Goal: Navigation & Orientation: Find specific page/section

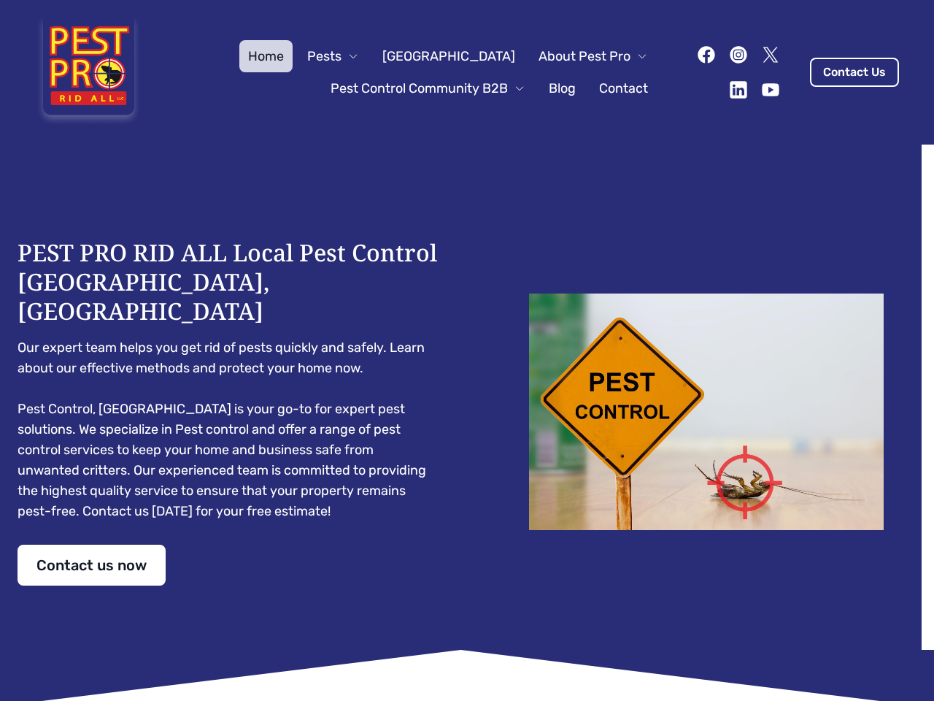
click at [467, 350] on div "PEST PRO RID ALL Local Pest Control [GEOGRAPHIC_DATA], [GEOGRAPHIC_DATA] Our ex…" at bounding box center [467, 411] width 899 height 347
click at [342, 56] on span "Pests" at bounding box center [324, 56] width 34 height 20
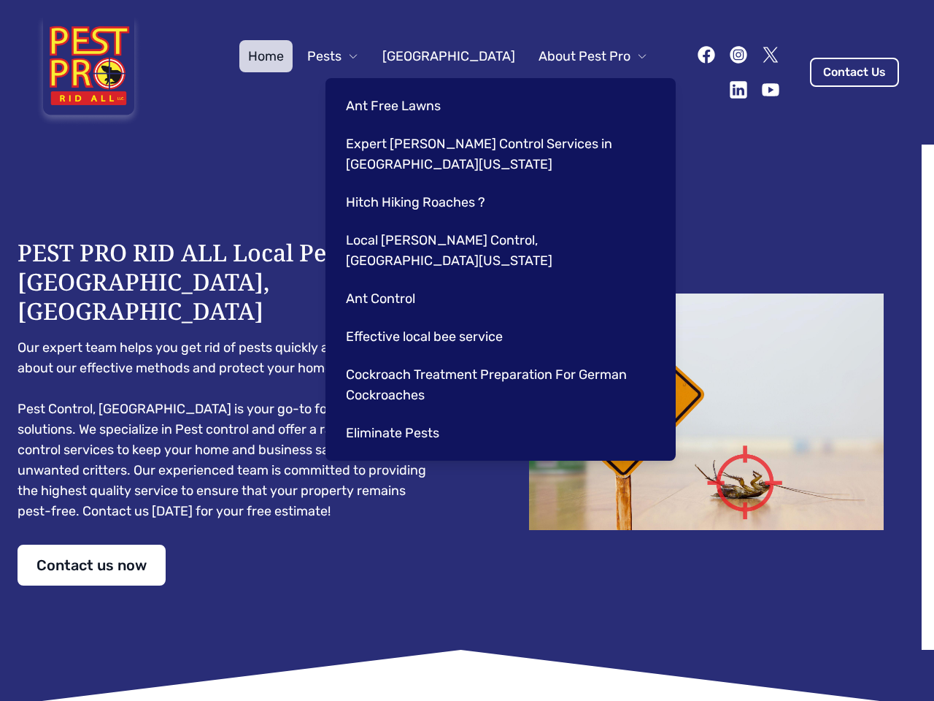
click at [578, 56] on span "About Pest Pro" at bounding box center [585, 56] width 92 height 20
click at [413, 88] on div "Ant Free Lawns Expert [PERSON_NAME] Control Services in [GEOGRAPHIC_DATA] [US_S…" at bounding box center [500, 269] width 350 height 382
